Goal: Task Accomplishment & Management: Use online tool/utility

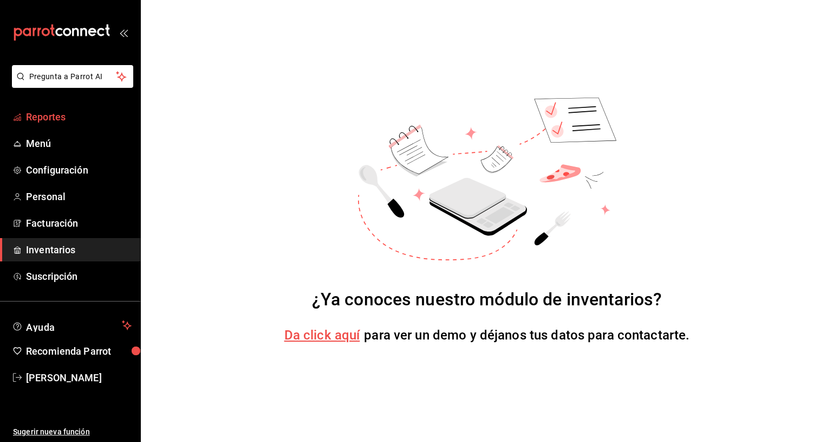
click at [88, 116] on span "Reportes" at bounding box center [79, 116] width 106 height 15
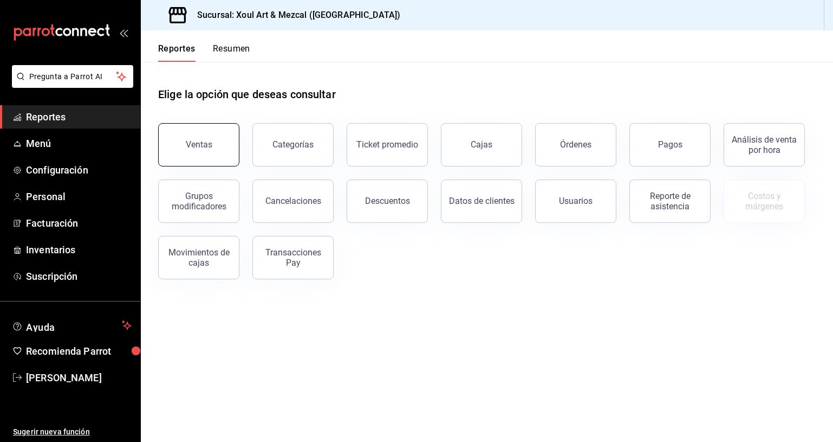
click at [202, 137] on button "Ventas" at bounding box center [198, 144] width 81 height 43
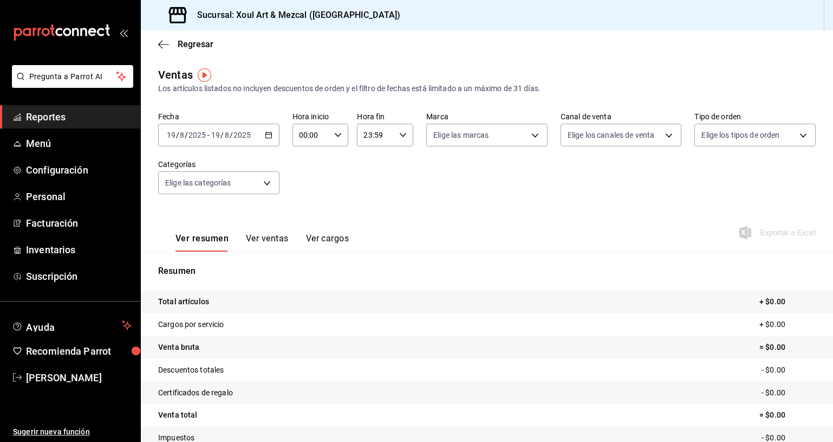
click at [258, 135] on div "[DATE] [DATE] - [DATE] [DATE]" at bounding box center [218, 135] width 121 height 23
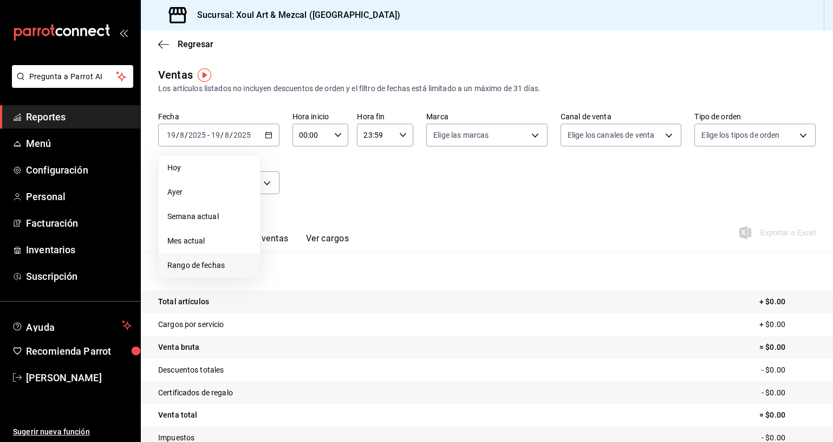
click at [205, 258] on li "Rango de fechas" at bounding box center [209, 265] width 101 height 24
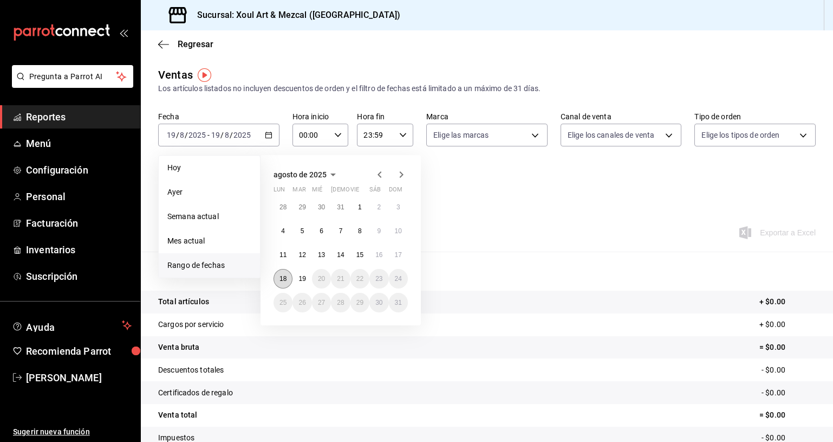
click at [289, 278] on button "18" at bounding box center [283, 279] width 19 height 20
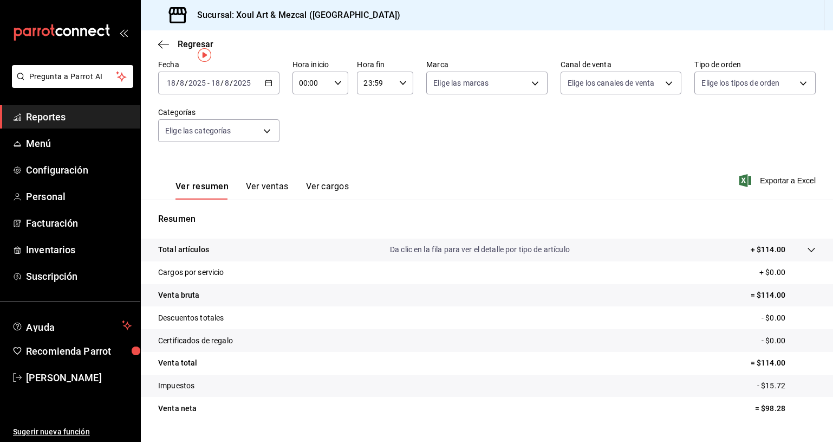
scroll to position [77, 0]
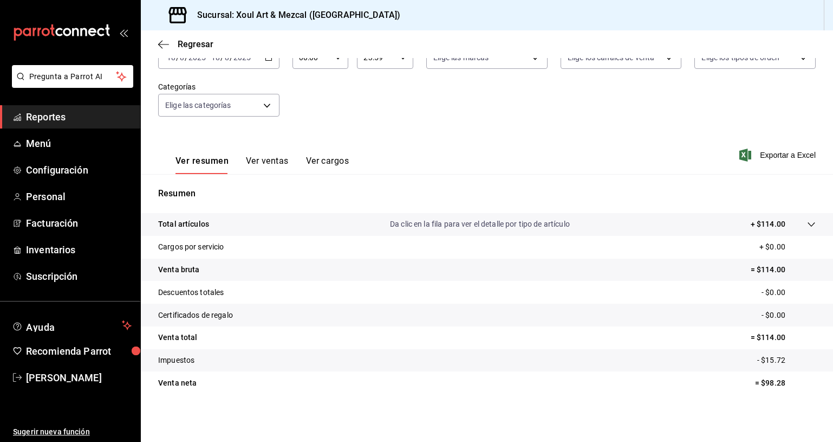
click at [277, 161] on button "Ver ventas" at bounding box center [267, 165] width 43 height 18
